Goal: Task Accomplishment & Management: Use online tool/utility

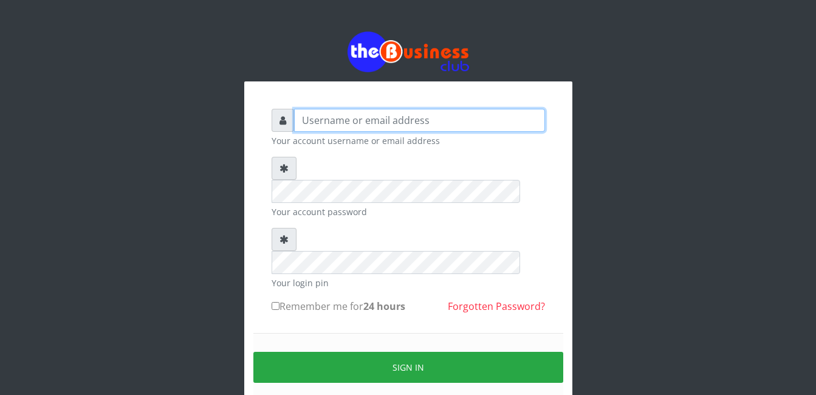
type input "Mlanga"
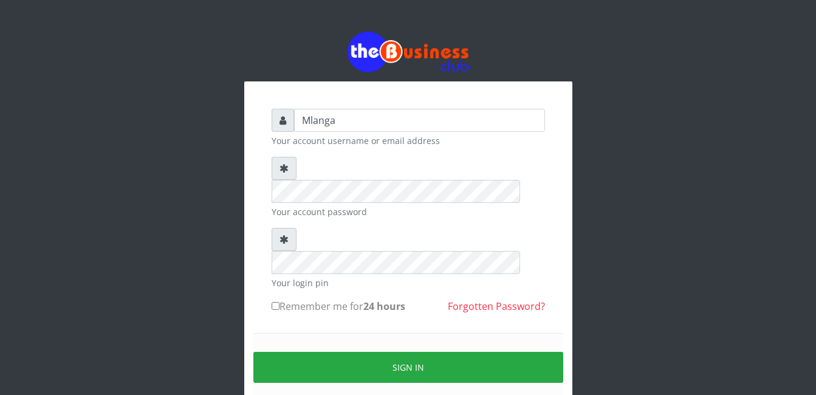
click at [66, 163] on div "Mlanga Your account username or email address Your account password Your login …" at bounding box center [408, 242] width 693 height 484
click at [205, 231] on div "Mlanga Your account username or email address Your account password Your login …" at bounding box center [408, 242] width 693 height 484
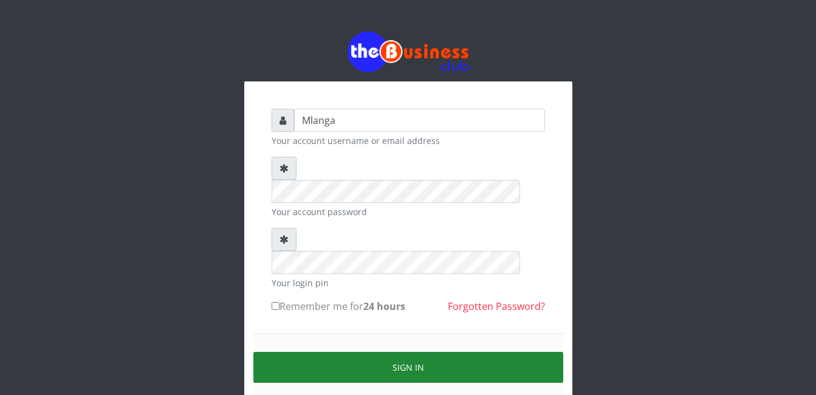
click at [446, 352] on button "Sign in" at bounding box center [408, 367] width 310 height 31
